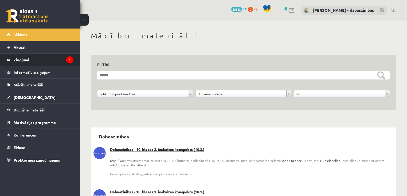
click at [20, 58] on legend "Ziņojumi 1" at bounding box center [44, 60] width 60 height 12
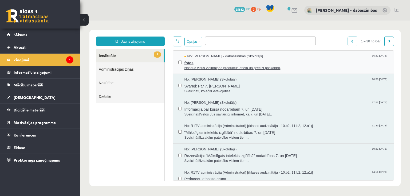
click at [213, 69] on span "Nosauc visus vielmaiņas produktus attēlā un precīzi paskaidro," at bounding box center [286, 68] width 204 height 5
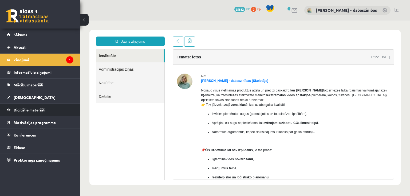
click at [21, 111] on span "Digitālie materiāli" at bounding box center [30, 109] width 32 height 5
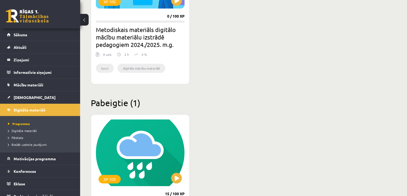
scroll to position [440, 0]
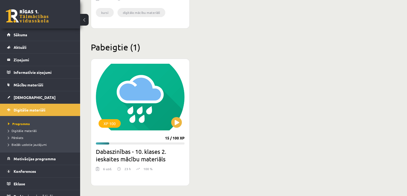
click at [143, 157] on h2 "Dabaszinības - 10. klases 2. ieskaites mācību materiāls" at bounding box center [140, 155] width 89 height 15
click at [175, 123] on button at bounding box center [176, 122] width 11 height 11
click at [105, 169] on div "6 uzd." at bounding box center [107, 170] width 9 height 8
click at [115, 158] on h2 "Dabaszinības - 10. klases 2. ieskaites mācību materiāls" at bounding box center [140, 155] width 89 height 15
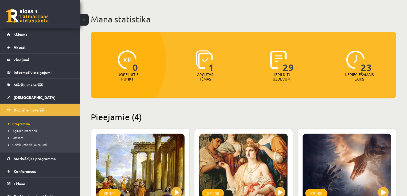
scroll to position [85, 0]
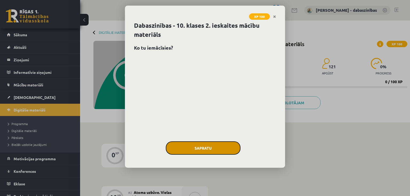
click at [209, 149] on button "Sapratu" at bounding box center [203, 147] width 75 height 13
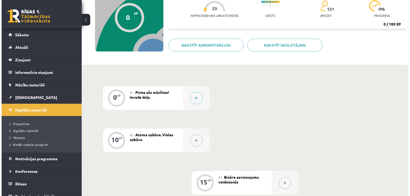
scroll to position [64, 0]
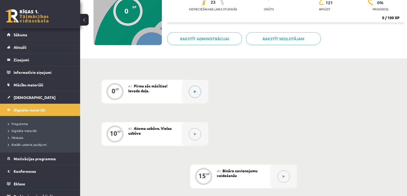
click at [192, 93] on button at bounding box center [195, 92] width 12 height 12
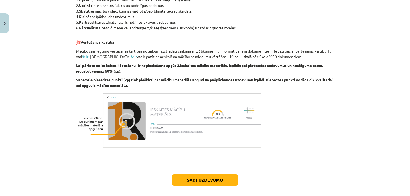
scroll to position [302, 0]
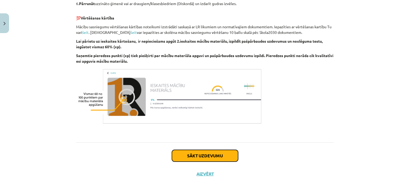
click at [199, 157] on button "Sākt uzdevumu" at bounding box center [205, 156] width 66 height 12
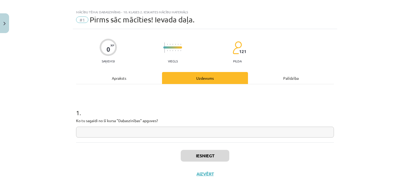
click at [164, 131] on input "text" at bounding box center [205, 132] width 258 height 11
type input "*"
click at [208, 153] on button "Iesniegt" at bounding box center [205, 156] width 49 height 12
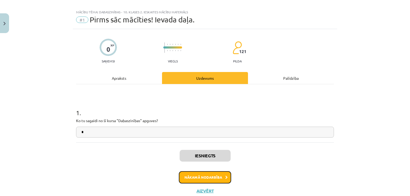
click at [213, 175] on button "Nākamā nodarbība" at bounding box center [205, 177] width 52 height 12
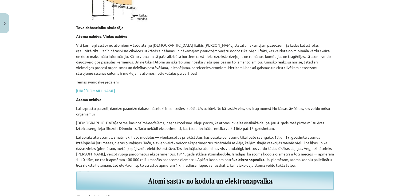
scroll to position [333, 0]
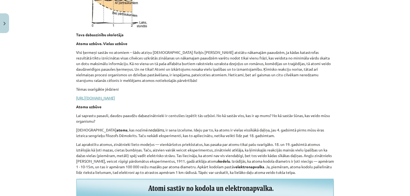
click at [112, 100] on link "https://skolo.lv/pluginfile.php/19370688/mod_resource/content/1/atoma-uzbuve-vi…" at bounding box center [95, 97] width 39 height 5
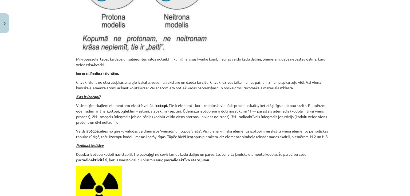
scroll to position [1123, 0]
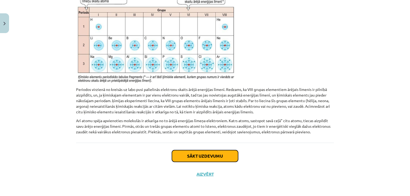
click at [193, 154] on button "Sākt uzdevumu" at bounding box center [205, 156] width 66 height 12
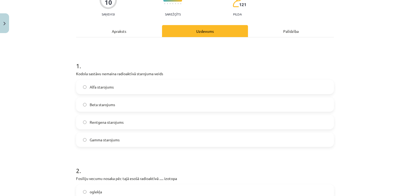
scroll to position [43, 0]
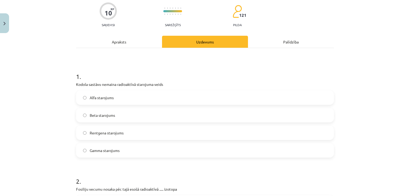
click at [184, 115] on label "Beta starojums" at bounding box center [205, 115] width 257 height 13
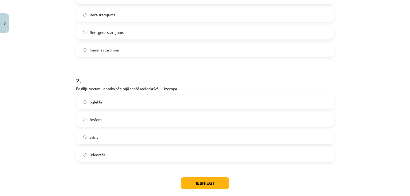
scroll to position [149, 0]
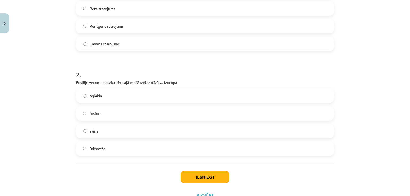
click at [191, 136] on label "svina" at bounding box center [205, 130] width 257 height 13
click at [199, 175] on button "Iesniegt" at bounding box center [205, 177] width 49 height 12
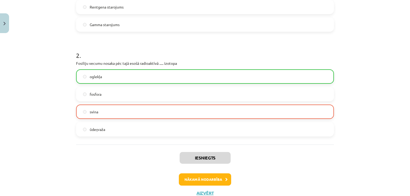
scroll to position [188, 0]
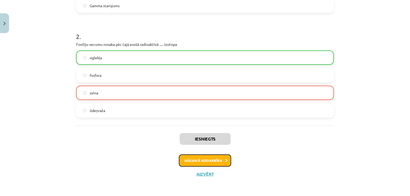
click at [200, 158] on button "Nākamā nodarbība" at bounding box center [205, 160] width 52 height 12
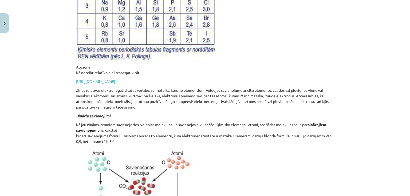
scroll to position [205, 0]
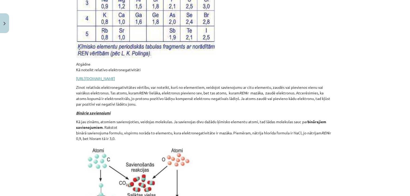
click at [115, 78] on link "https://skolo.lv/pluginfile.php/19370697/mod_resource/content/1/ka-noteikt-sait…" at bounding box center [95, 78] width 39 height 5
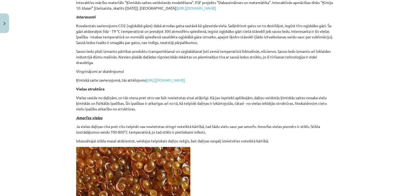
scroll to position [2787, 0]
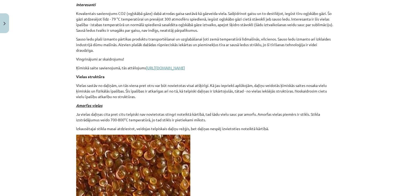
click at [171, 67] on link "https://skolo.lv/pluginfile.php/19370706/mod_resource/content/1/kimiska-saite-s…" at bounding box center [165, 67] width 39 height 5
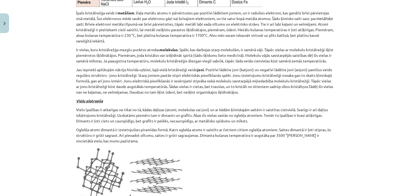
scroll to position [3321, 0]
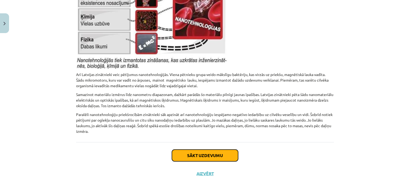
click at [201, 154] on button "Sākt uzdevumu" at bounding box center [205, 156] width 66 height 12
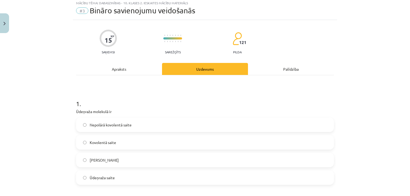
scroll to position [13, 0]
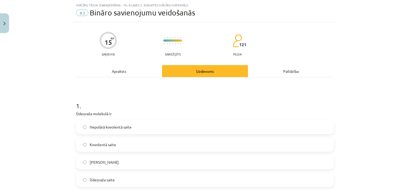
click at [193, 145] on label "Kovolentā saite" at bounding box center [205, 144] width 257 height 13
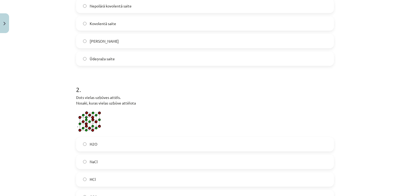
scroll to position [141, 0]
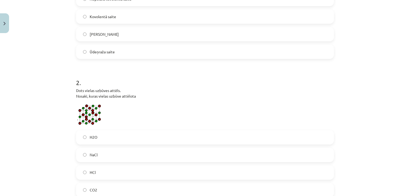
click at [196, 150] on label "NaCl" at bounding box center [205, 154] width 257 height 13
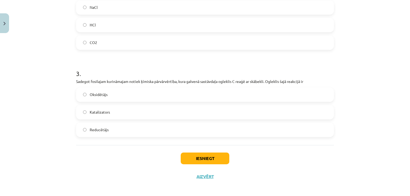
scroll to position [291, 0]
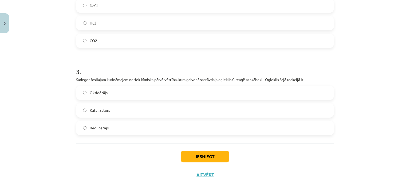
click at [201, 125] on label "Reducētājs" at bounding box center [205, 127] width 257 height 13
click at [212, 160] on button "Iesniegt" at bounding box center [205, 157] width 49 height 12
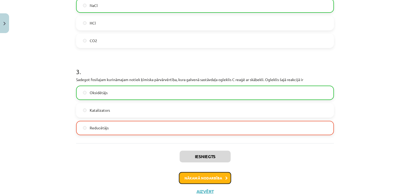
click at [209, 177] on button "Nākamā nodarbība" at bounding box center [205, 178] width 52 height 12
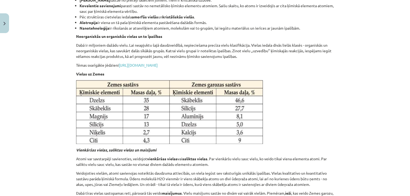
scroll to position [184, 0]
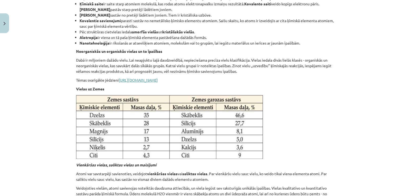
click at [142, 78] on link "https://skolo.lv/pluginfile.php/19370751/mod_resource/content/1/neorganiskas-un…" at bounding box center [138, 80] width 39 height 5
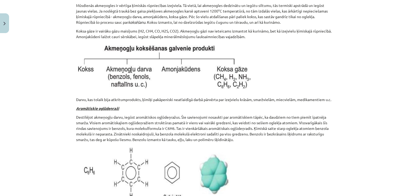
scroll to position [3001, 0]
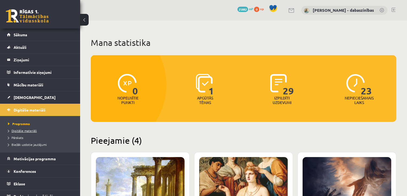
click at [23, 130] on span "Digitālie materiāli" at bounding box center [22, 131] width 29 height 4
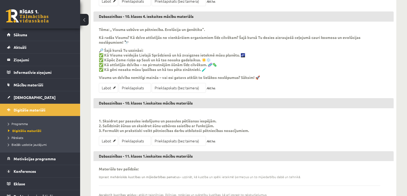
scroll to position [192, 0]
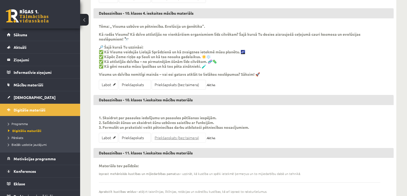
click at [178, 137] on link "Priekšapskats (bez taimera)" at bounding box center [179, 138] width 54 height 10
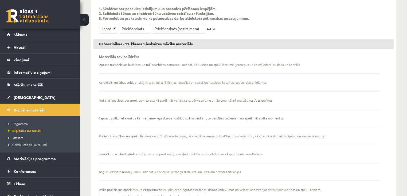
scroll to position [363, 0]
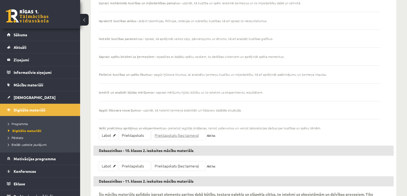
click at [182, 133] on link "Priekšapskats (bez taimera)" at bounding box center [179, 135] width 54 height 10
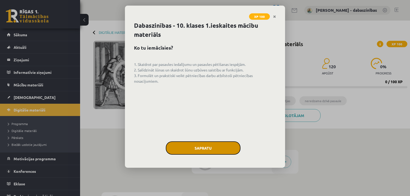
click at [189, 149] on button "Sapratu" at bounding box center [203, 147] width 75 height 13
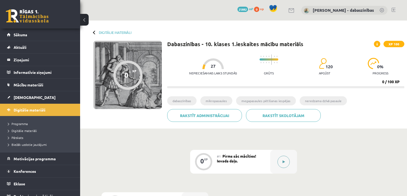
click at [283, 162] on icon at bounding box center [283, 161] width 2 height 3
